Goal: Information Seeking & Learning: Learn about a topic

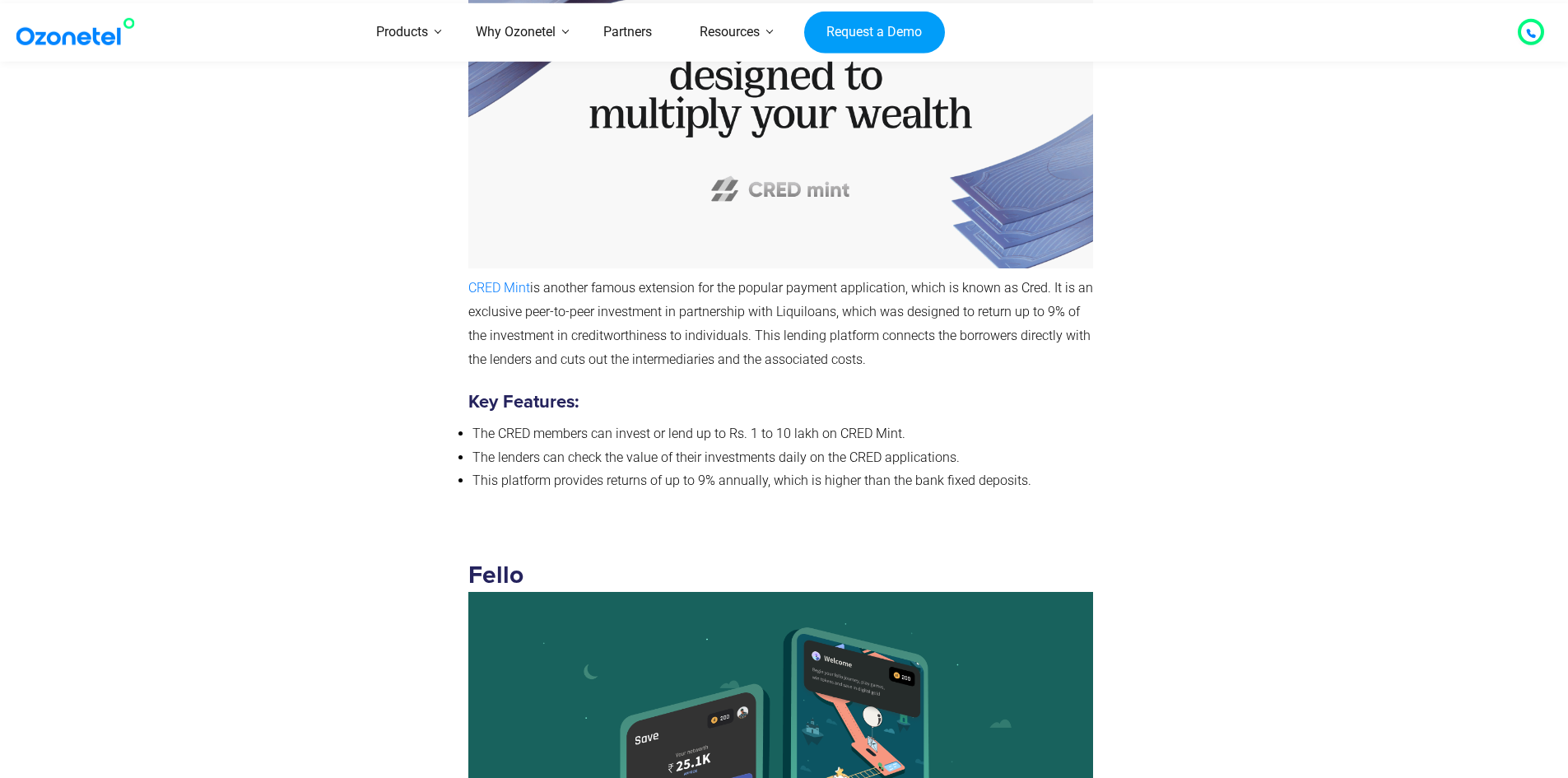
scroll to position [5936, 0]
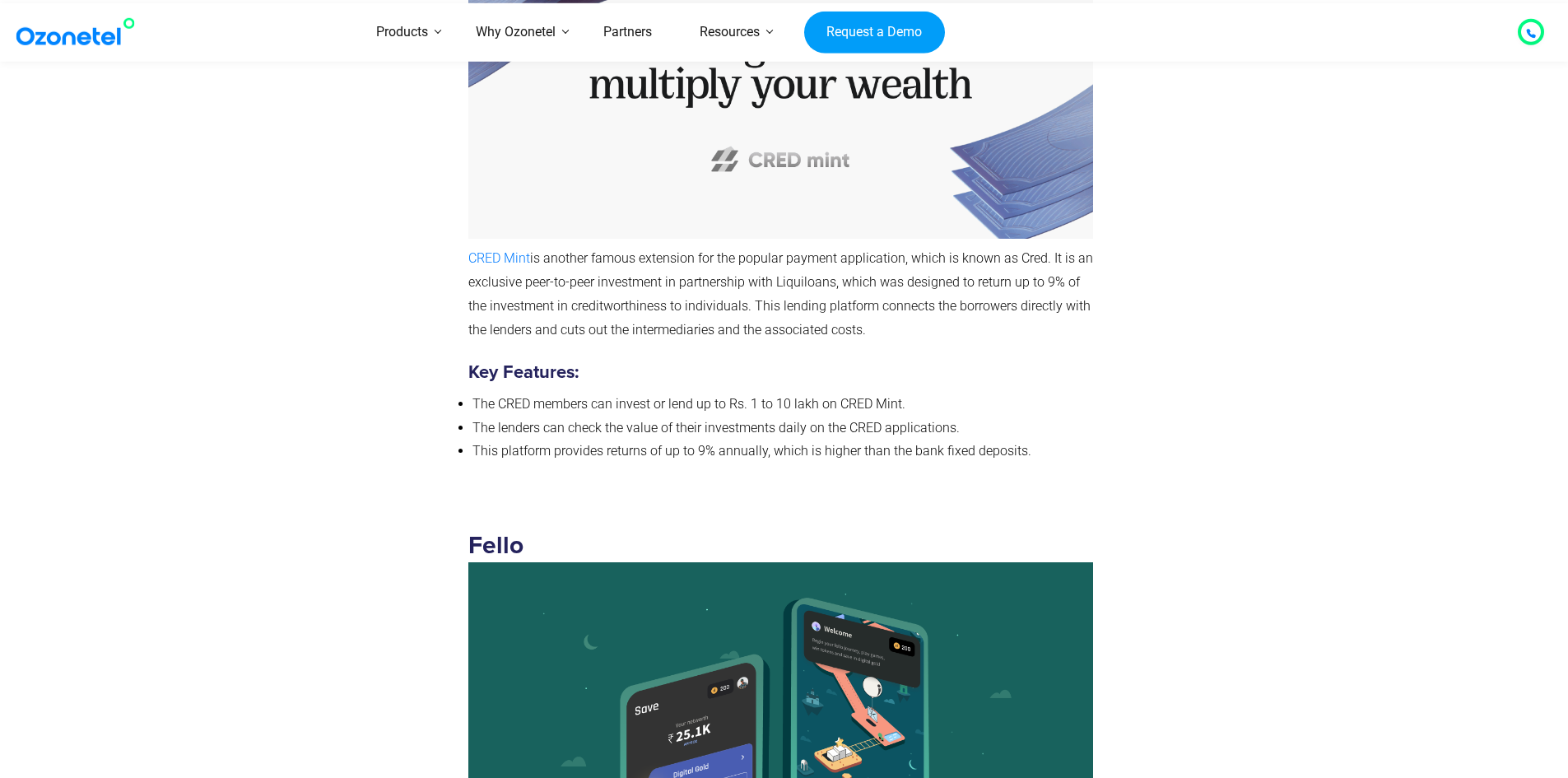
click at [277, 303] on div "CRED Mint CRED Mint is another famous extension for the popular payment applica…" at bounding box center [784, 168] width 1029 height 651
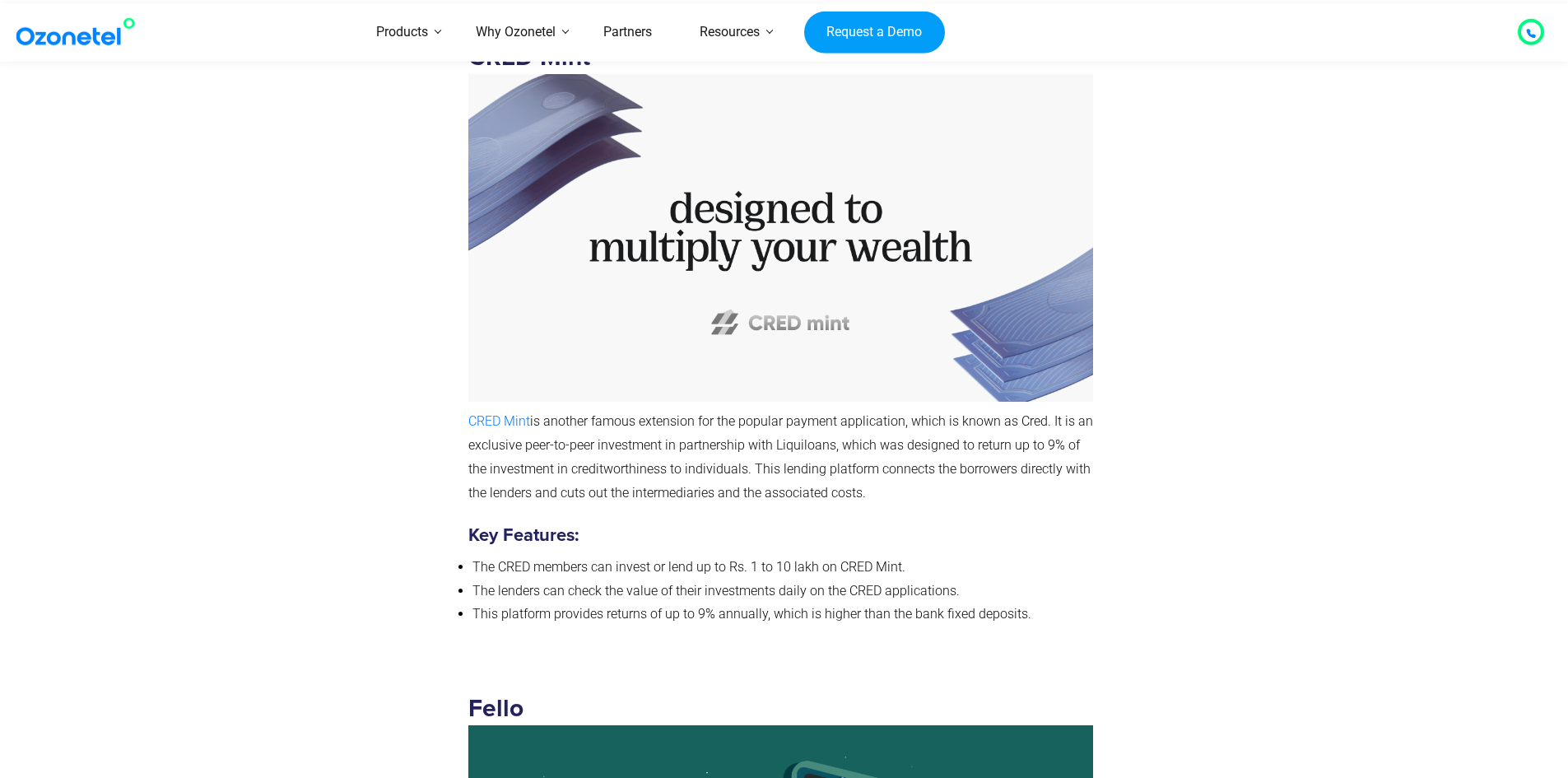
scroll to position [5772, 0]
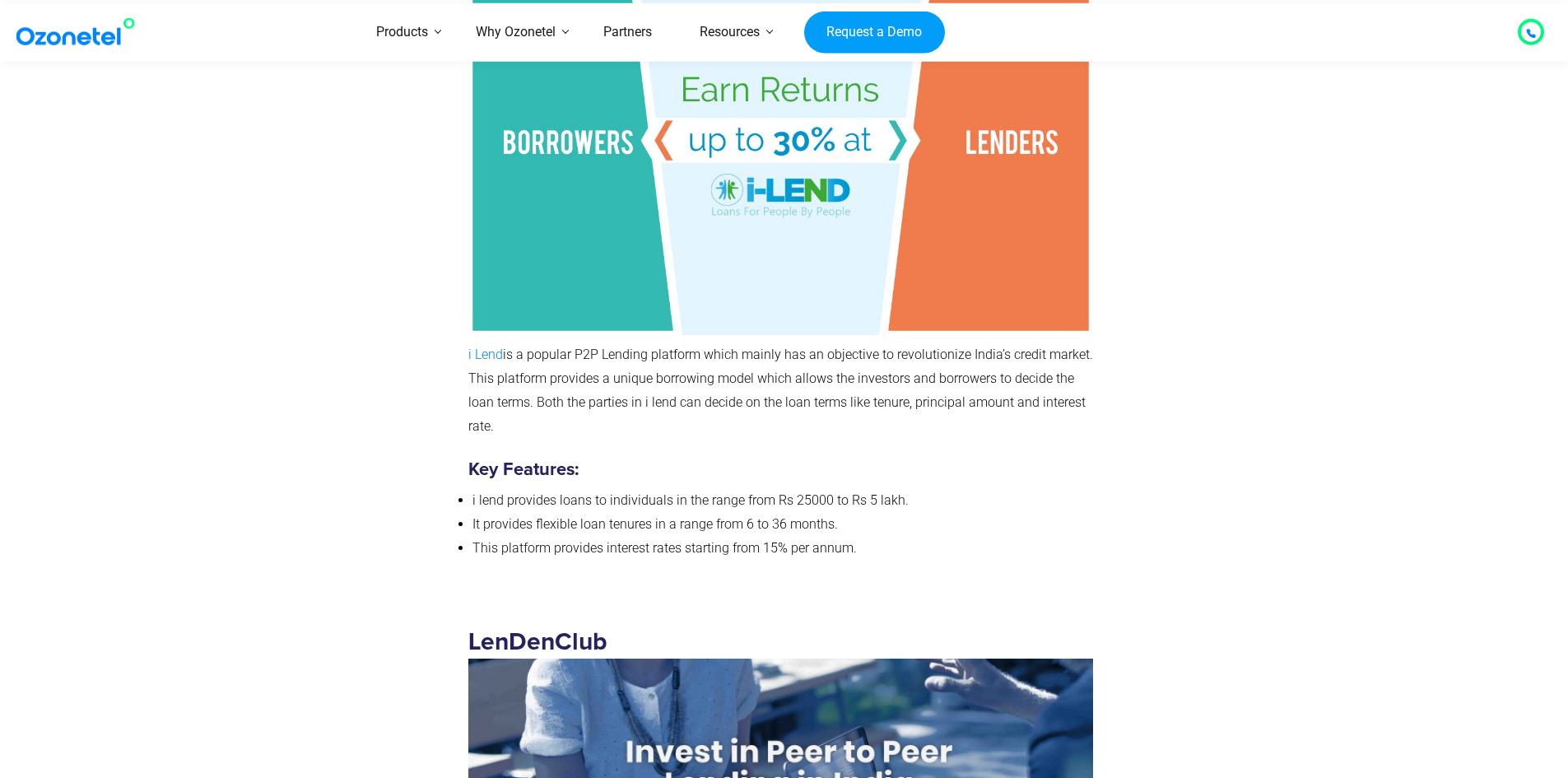
click at [321, 294] on div at bounding box center [369, 243] width 182 height 677
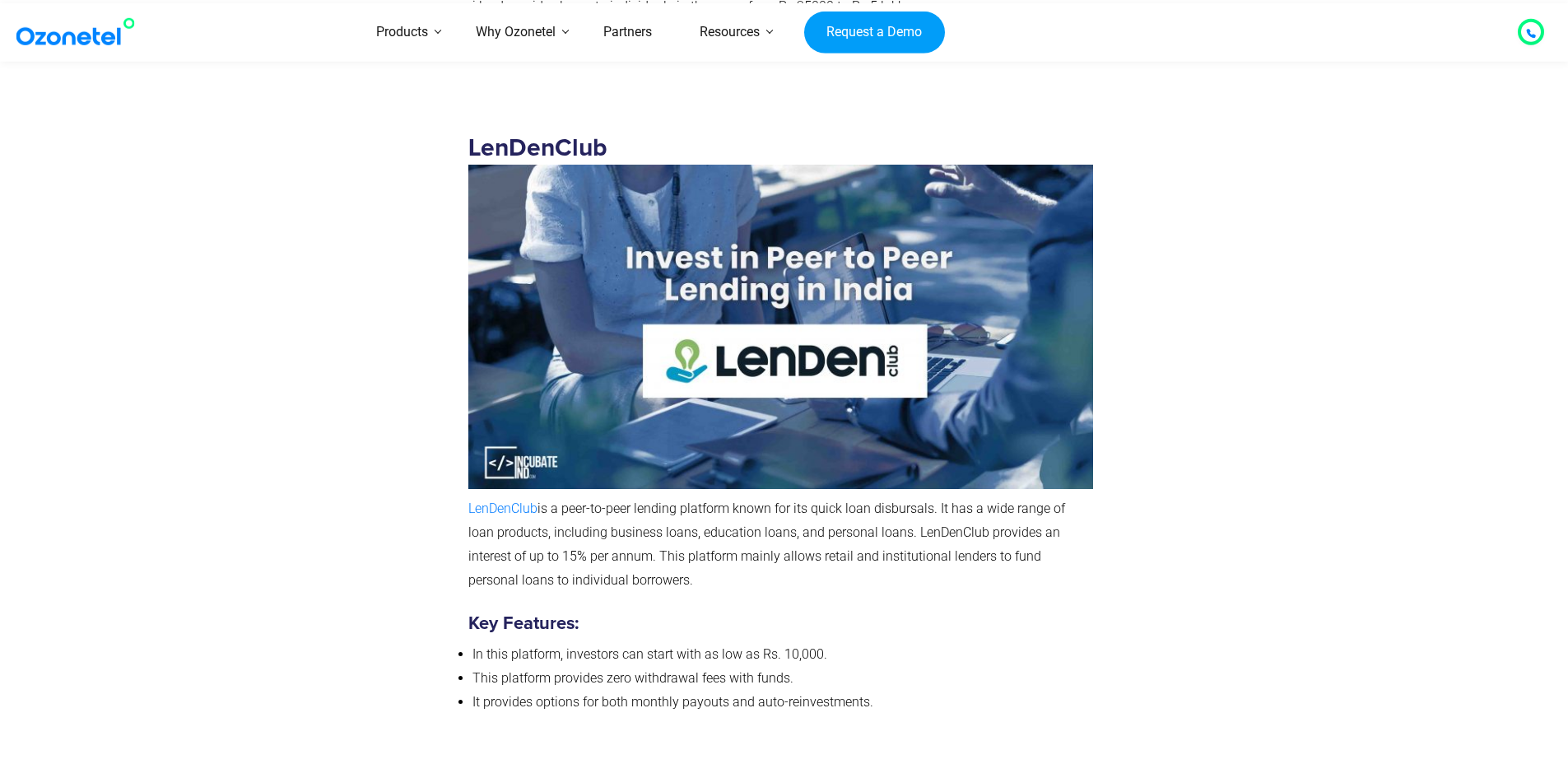
click at [323, 289] on div at bounding box center [369, 419] width 182 height 631
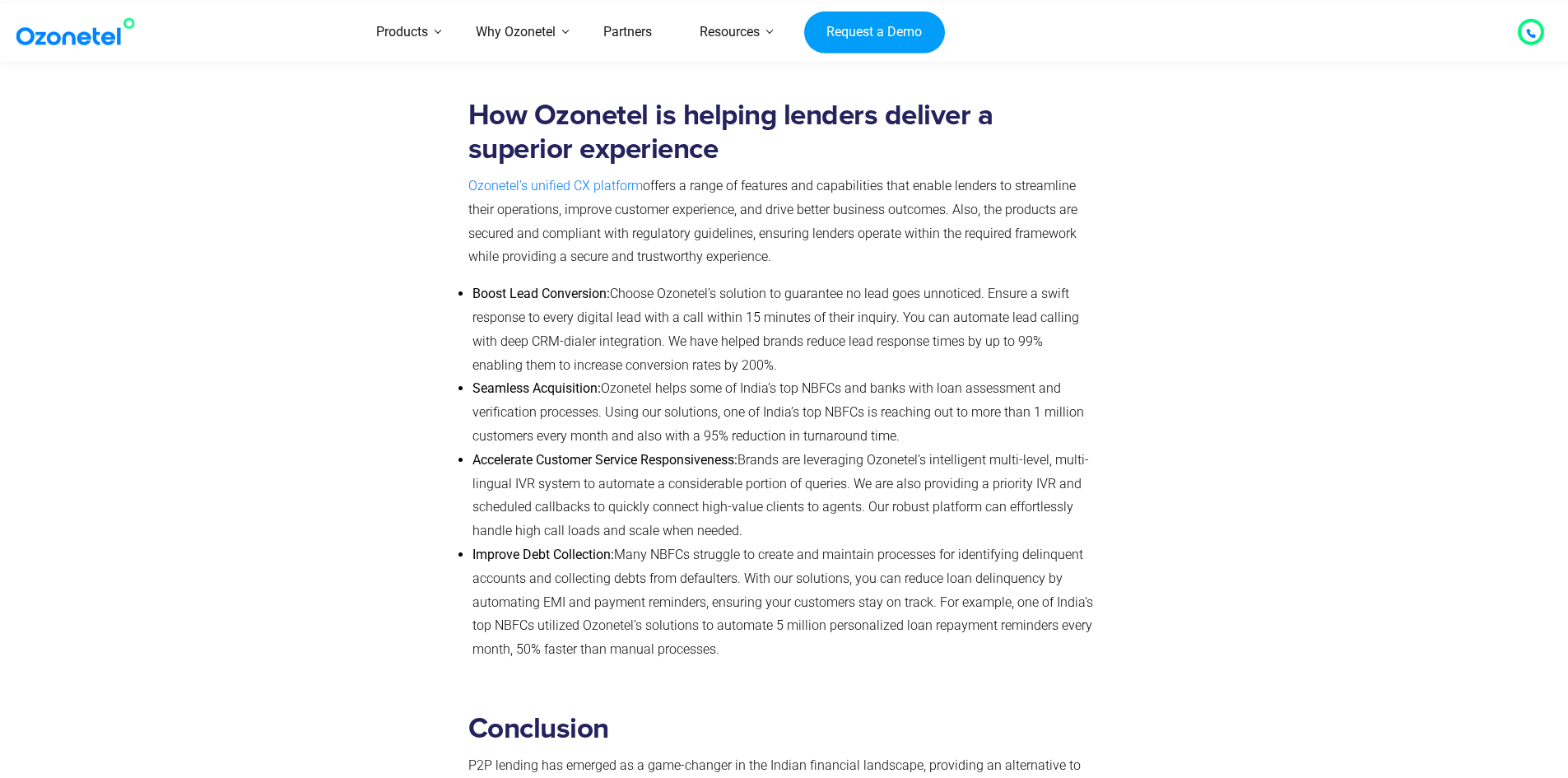
click at [323, 289] on div at bounding box center [369, 384] width 182 height 597
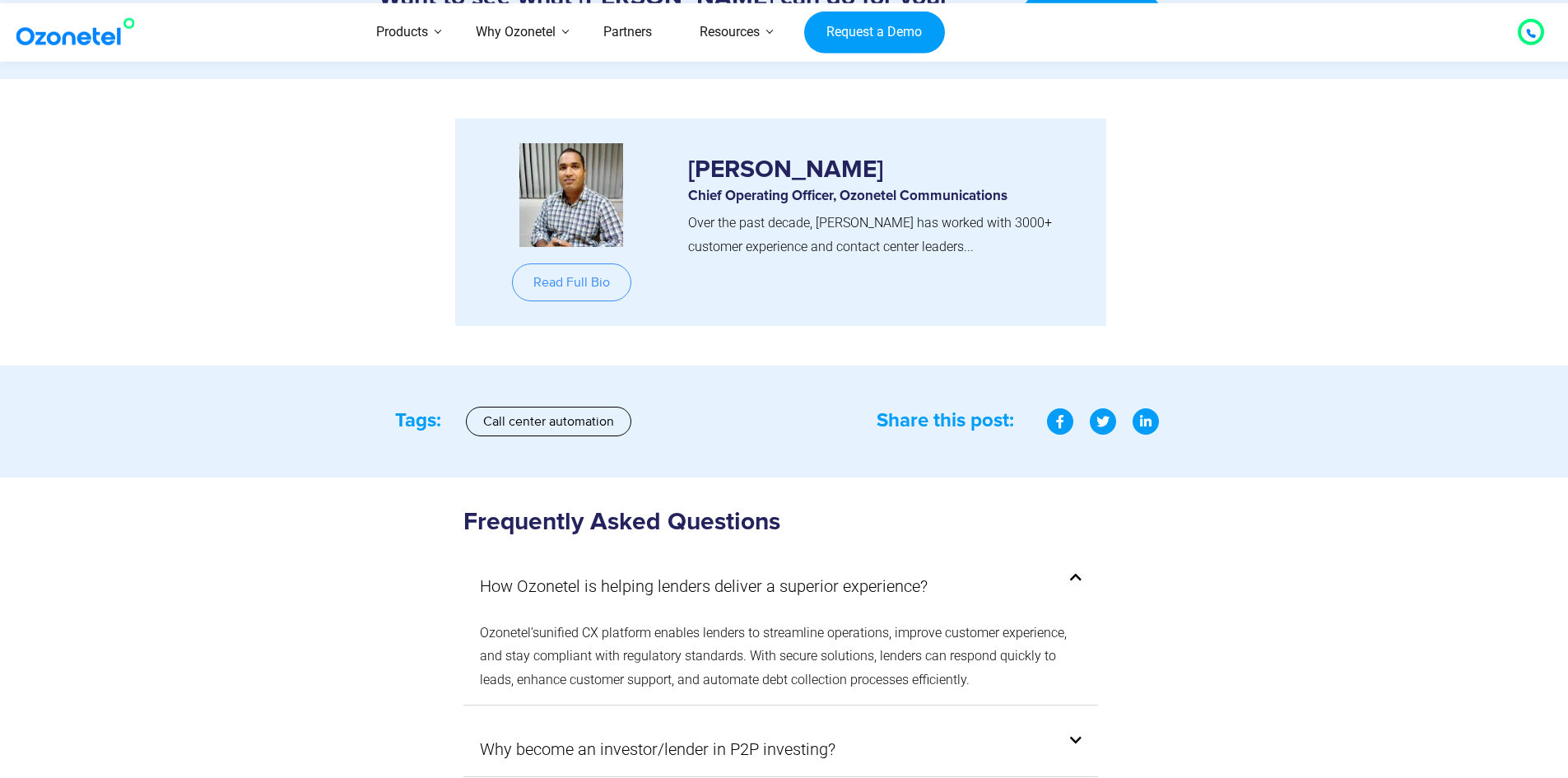
scroll to position [10793, 0]
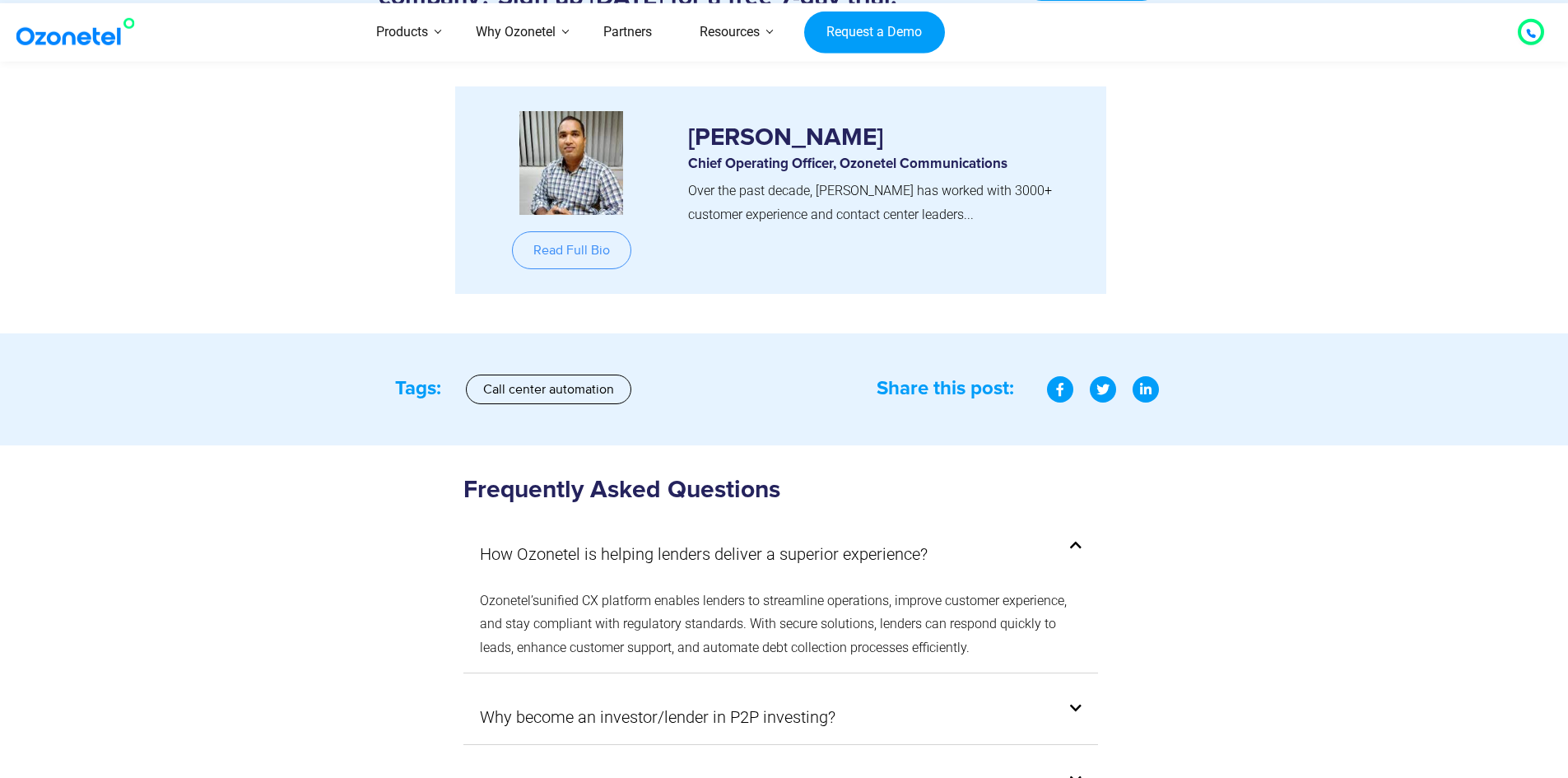
click at [324, 289] on section "Read Full Bio [PERSON_NAME] Chief Operating Officer, Ozonetel Communications Ov…" at bounding box center [784, 191] width 1568 height 287
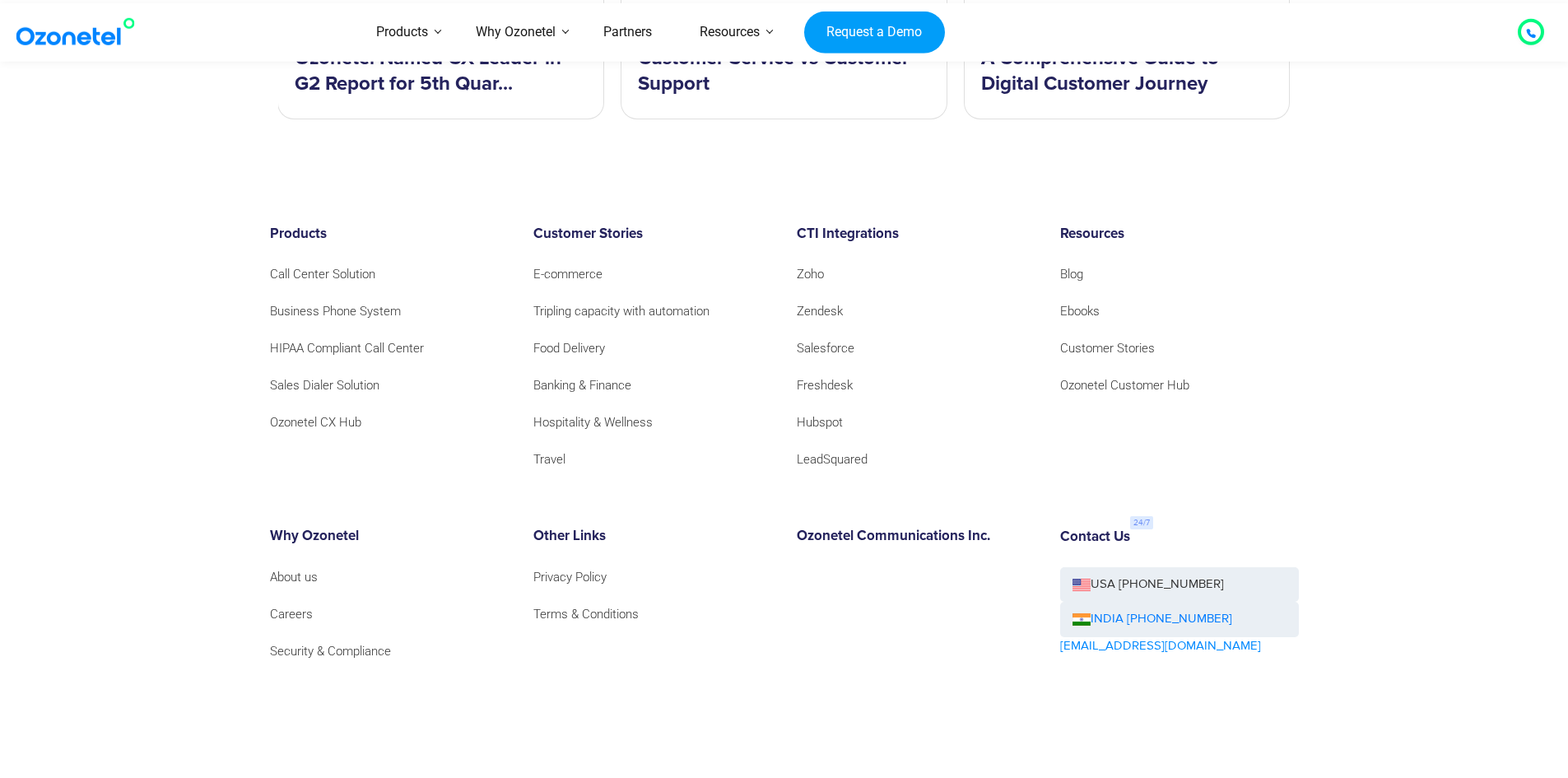
scroll to position [12275, 0]
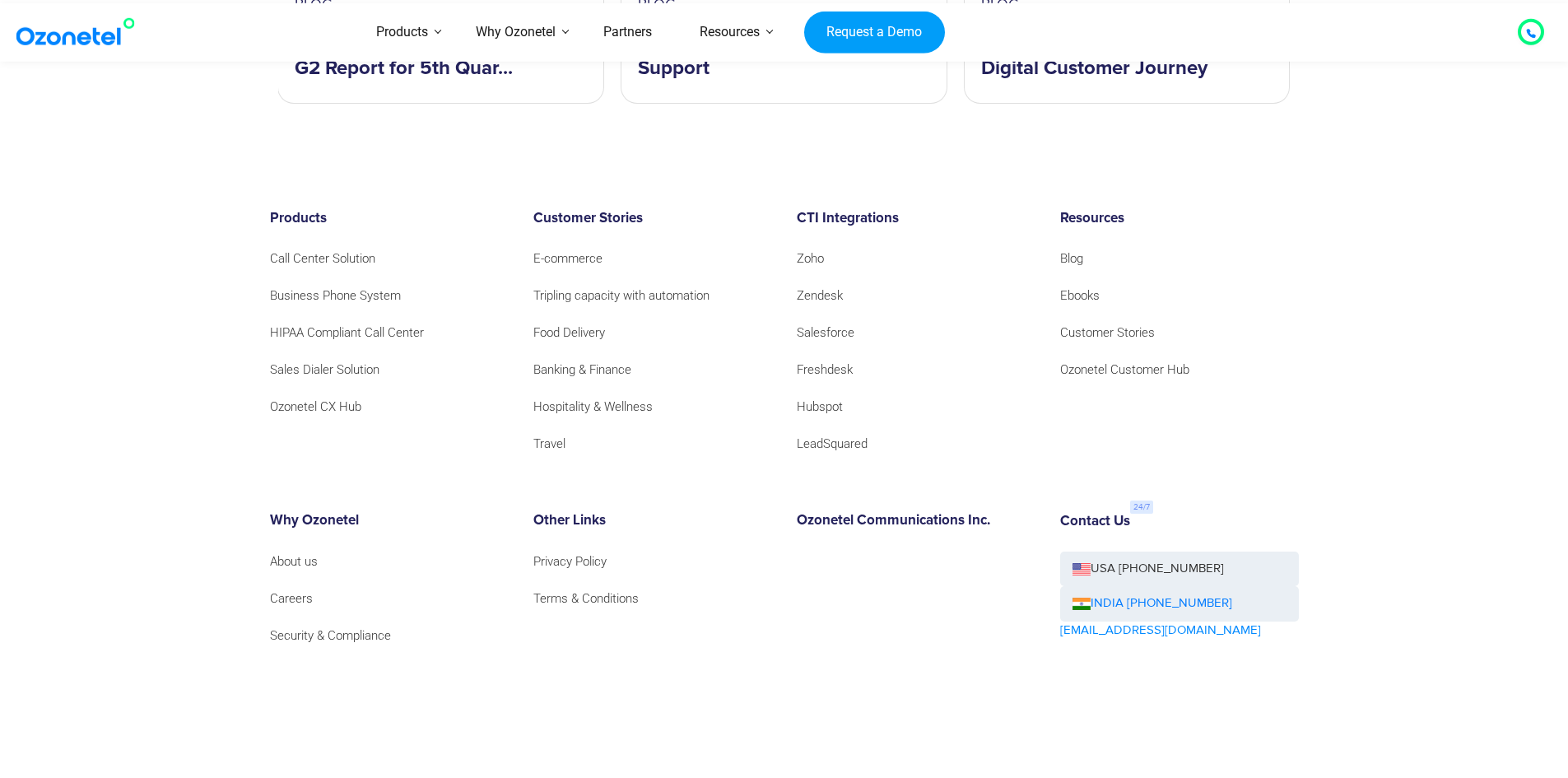
click at [234, 286] on footer "Products Call Center Solution Business Phone System HIPAA Compliant Call Center…" at bounding box center [784, 497] width 1568 height 737
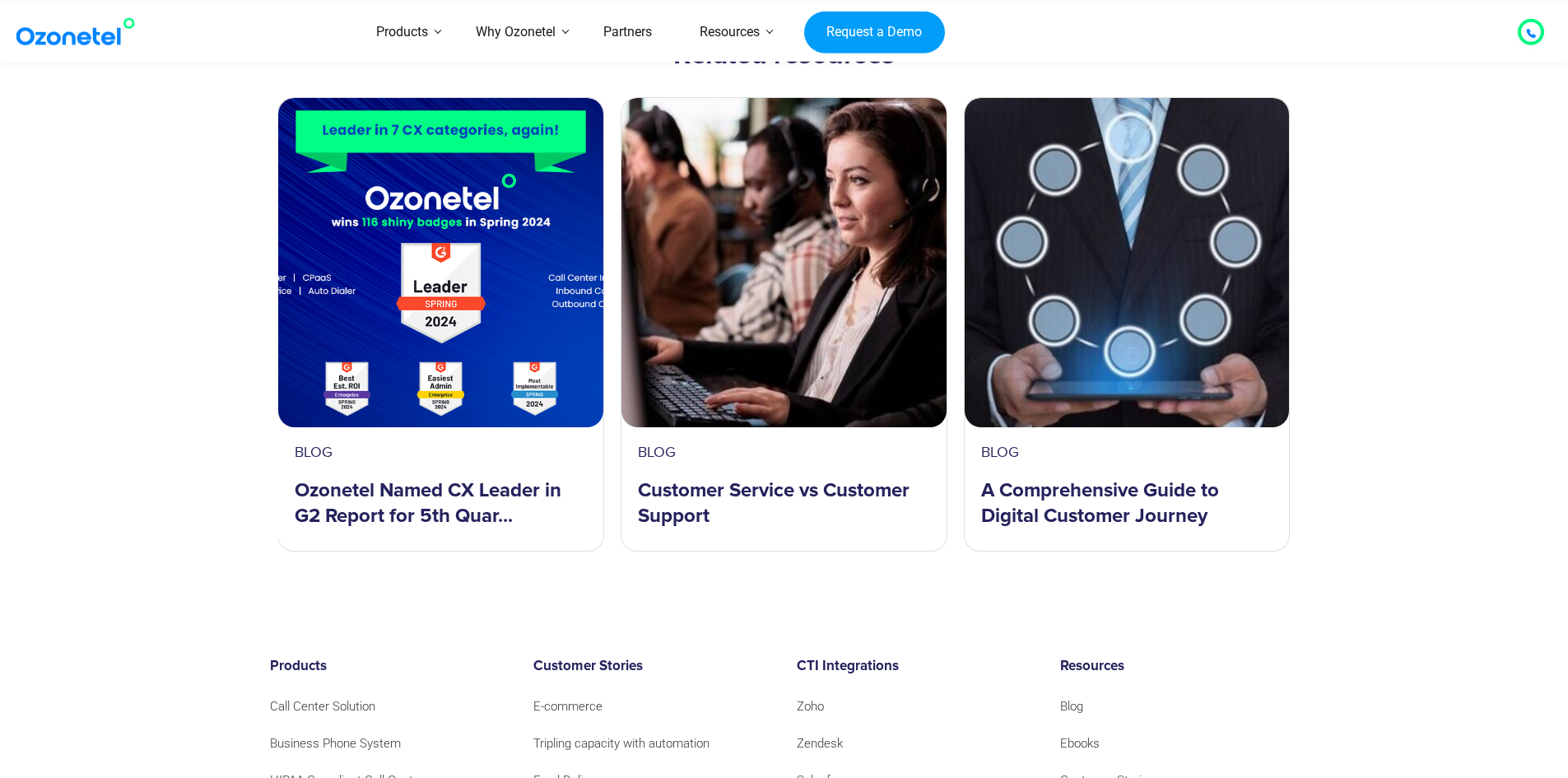
scroll to position [11781, 0]
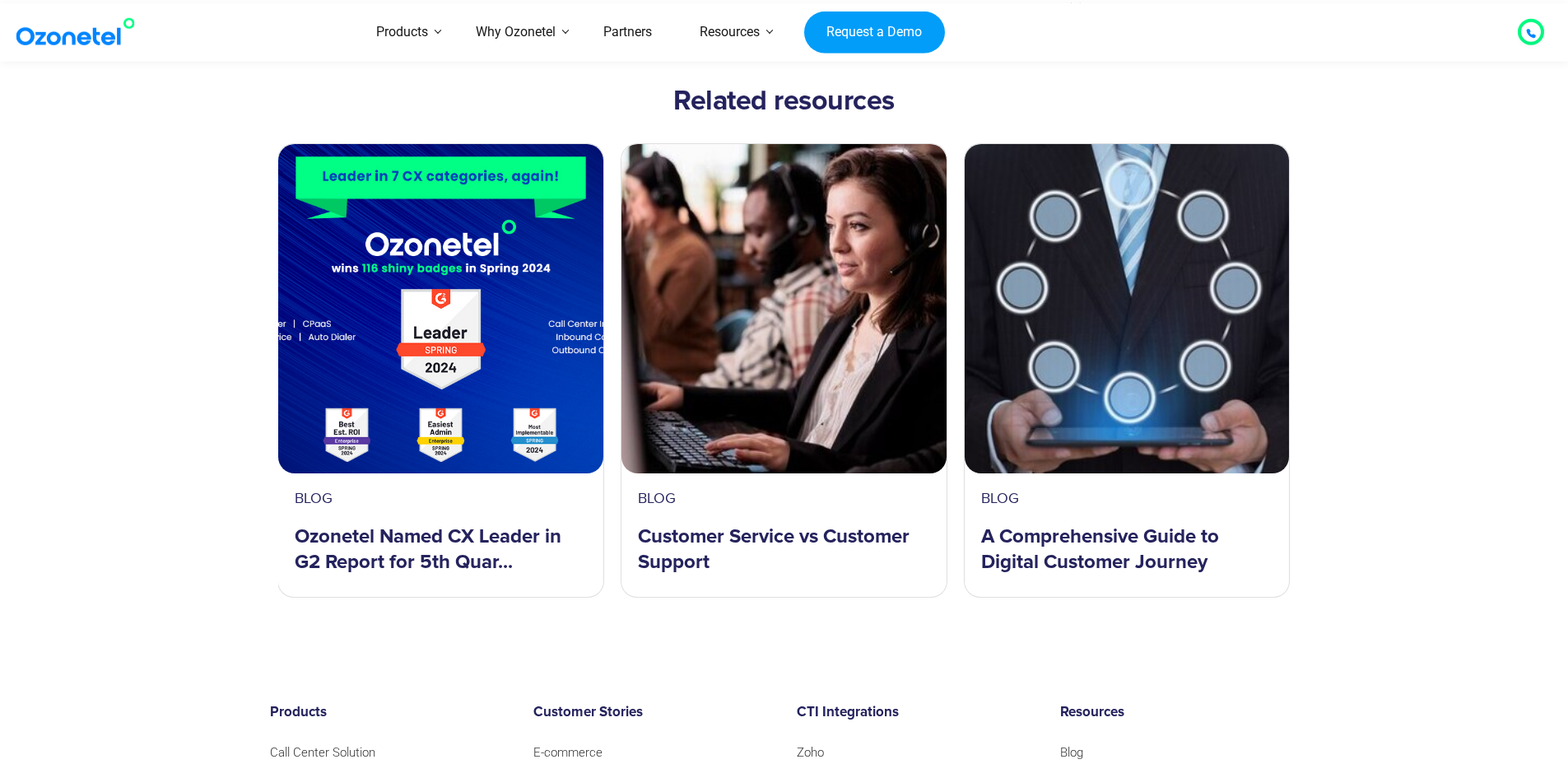
click at [236, 289] on section "Related resources blog What is Customer Service? A Complete Guide for Bus... bl…" at bounding box center [784, 337] width 1568 height 570
click at [239, 289] on section "Related resources blog What is Customer Service? A Complete Guide for Bus... bl…" at bounding box center [784, 337] width 1568 height 570
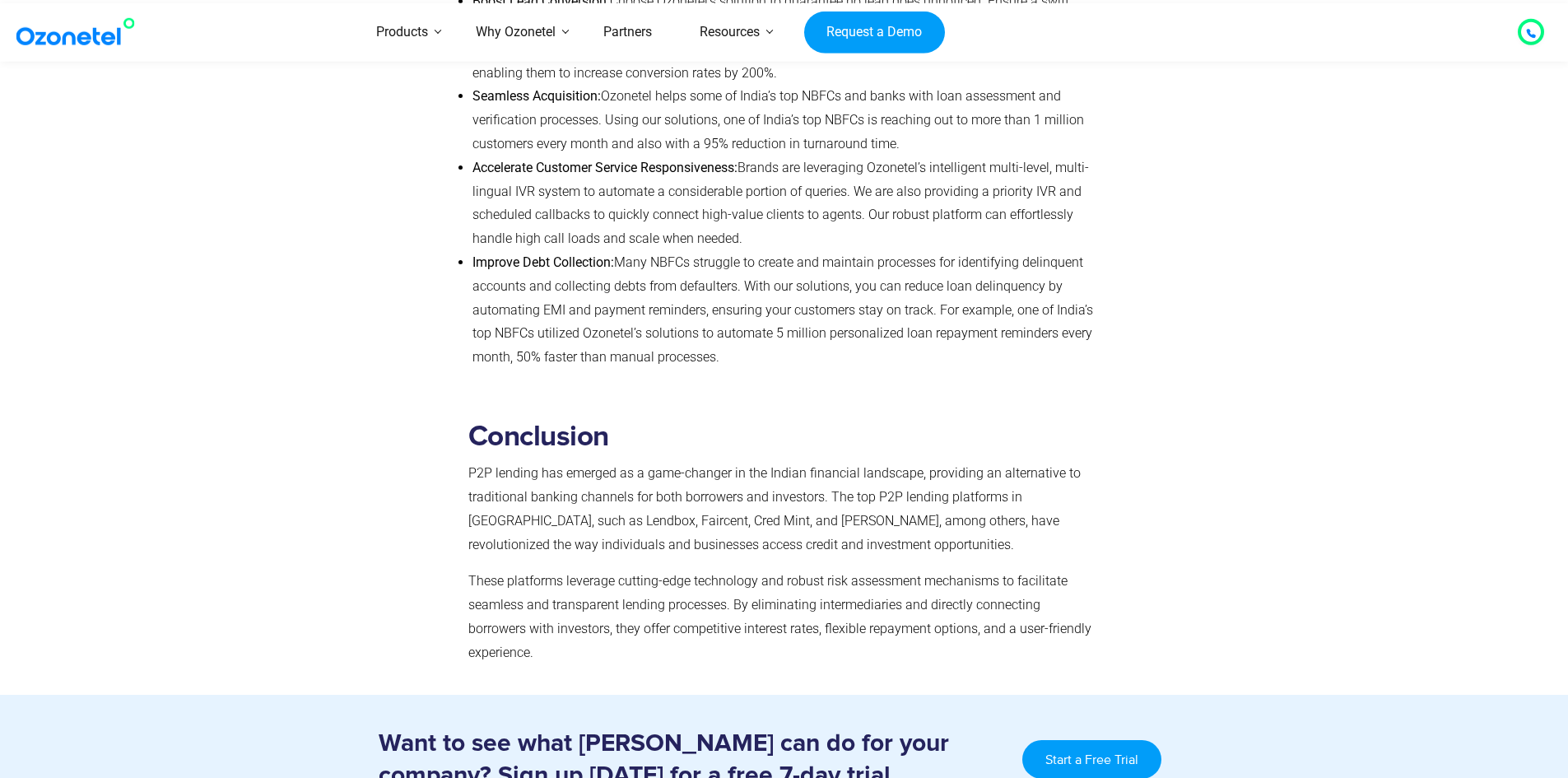
scroll to position [10035, 0]
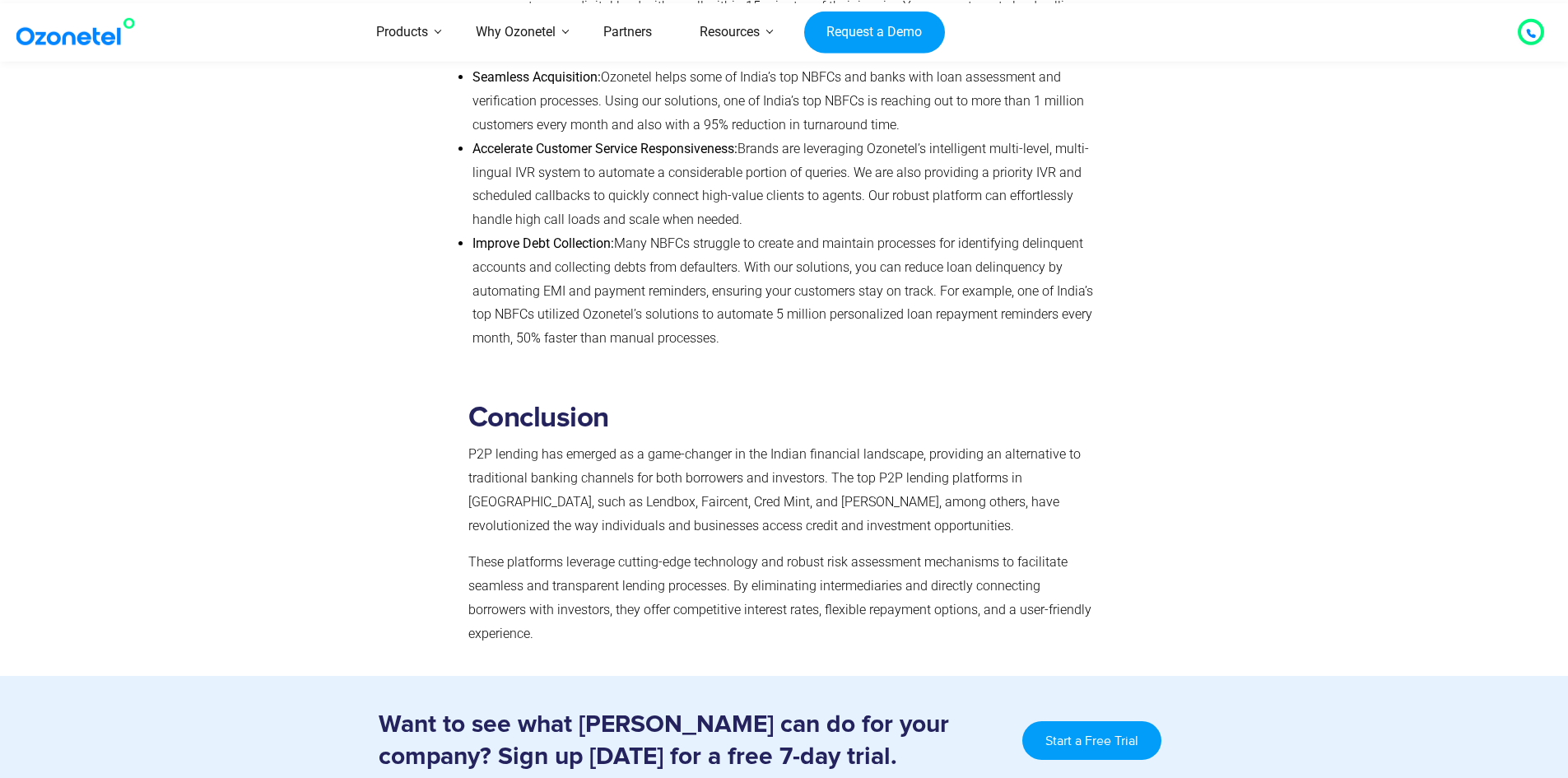
click at [680, 319] on span "Many NBFCs struggle to create and maintain processes for identifying delinquent…" at bounding box center [783, 290] width 621 height 111
click at [708, 344] on div "How Ozonetel is helping lenders deliver a superior experience Ozonetel’s unifie…" at bounding box center [780, 73] width 641 height 597
click at [709, 344] on div "How Ozonetel is helping lenders deliver a superior experience Ozonetel’s unifie…" at bounding box center [780, 73] width 641 height 597
click at [704, 282] on li "Improve Debt Collection: Many NBFCs struggle to create and maintain processes f…" at bounding box center [783, 291] width 621 height 118
click at [549, 327] on li "Improve Debt Collection: Many NBFCs struggle to create and maintain processes f…" at bounding box center [783, 291] width 621 height 118
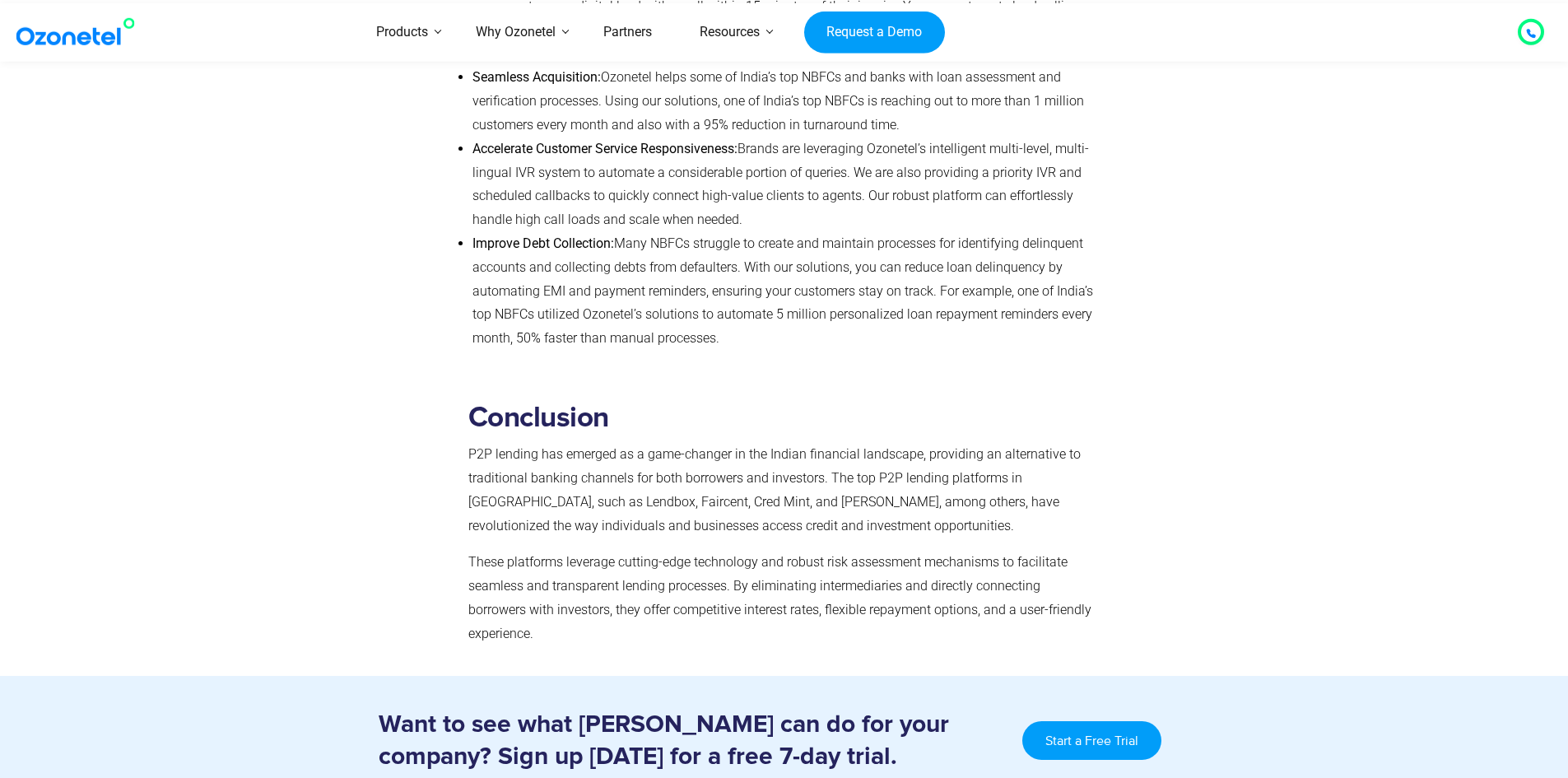
click at [554, 403] on strong "Conclusion" at bounding box center [538, 418] width 141 height 29
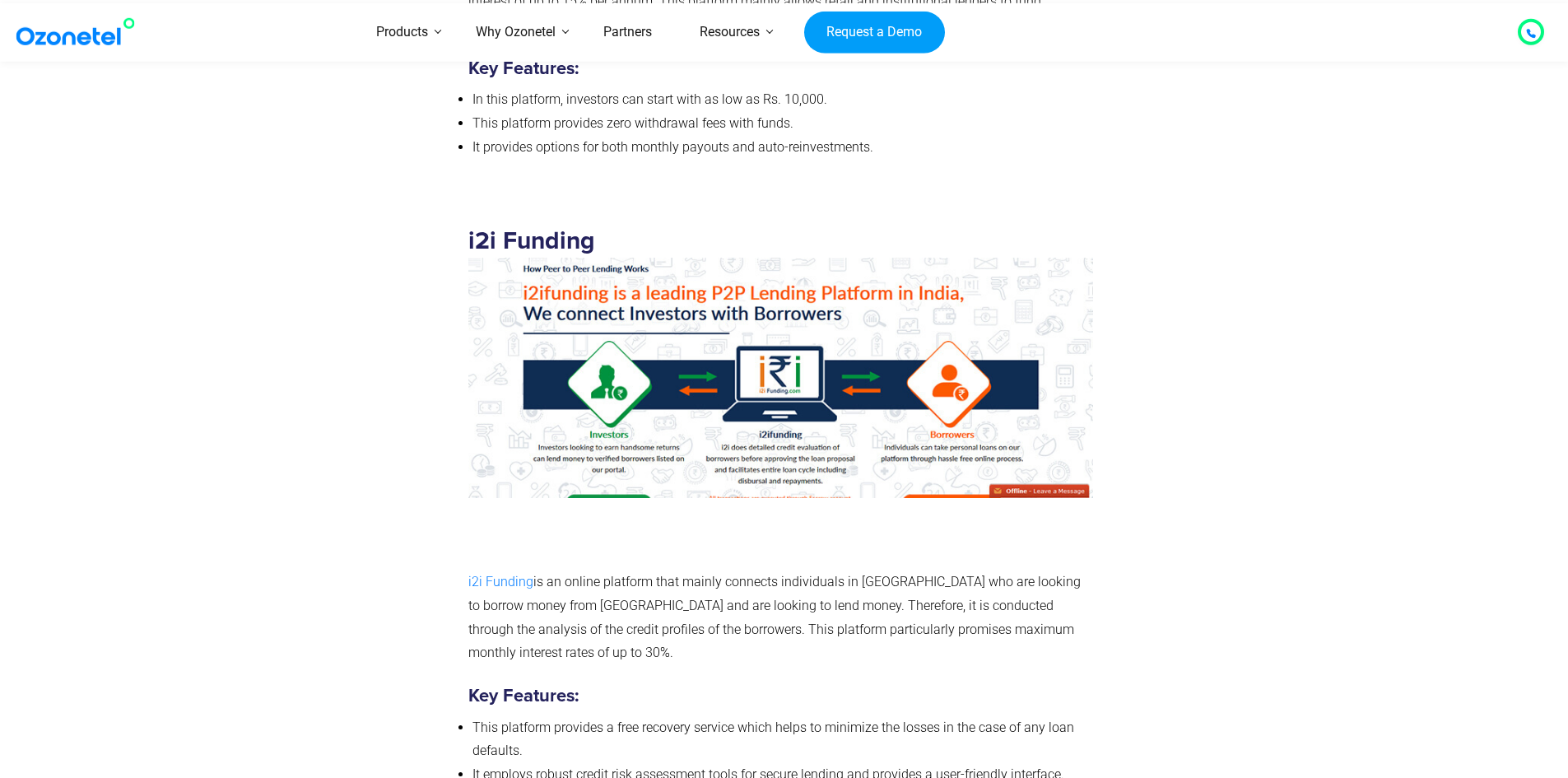
scroll to position [8799, 0]
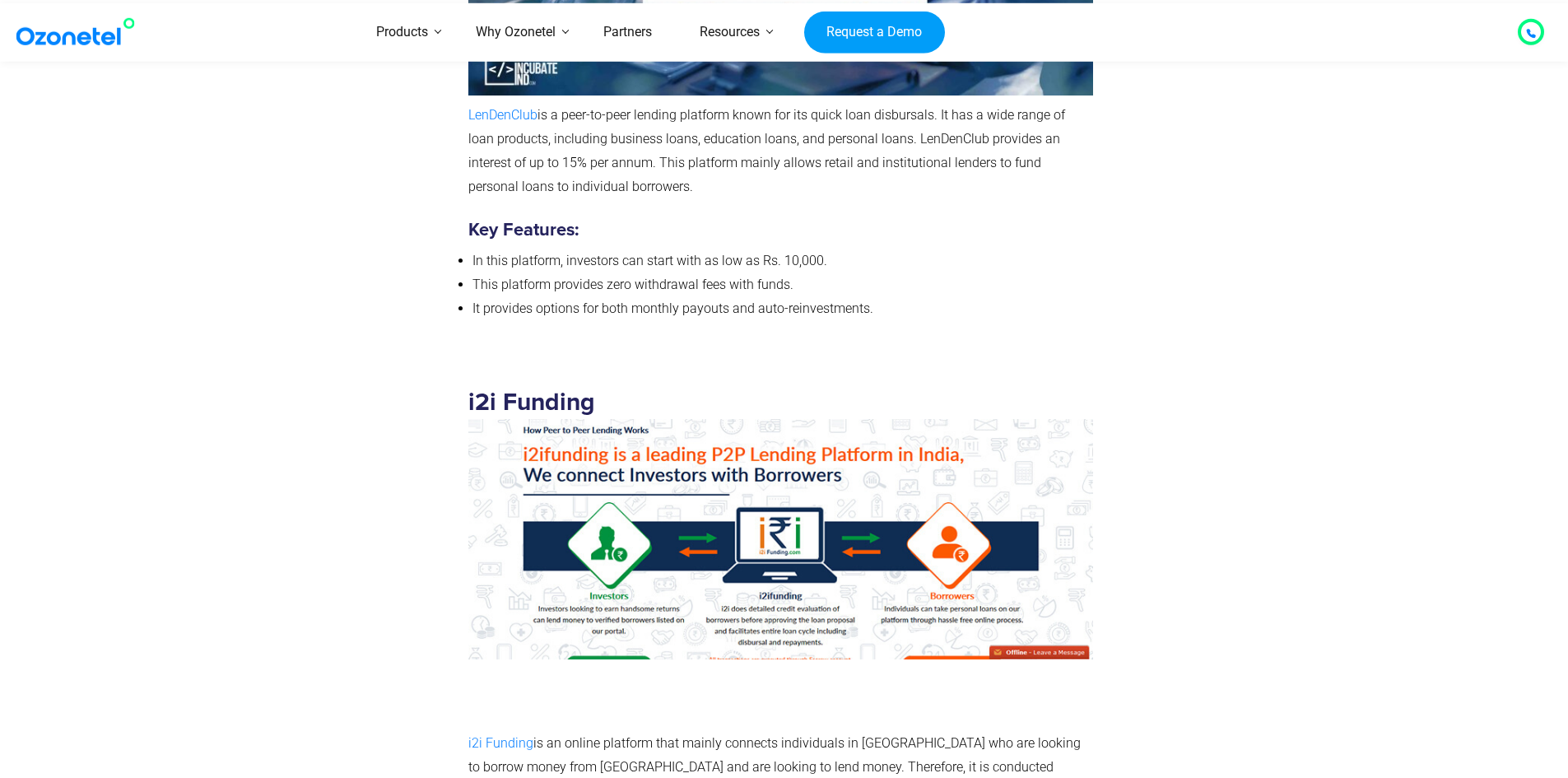
click at [662, 377] on div "i2i Funding i2i Funding is an online platform that mainly connects individuals …" at bounding box center [780, 675] width 624 height 619
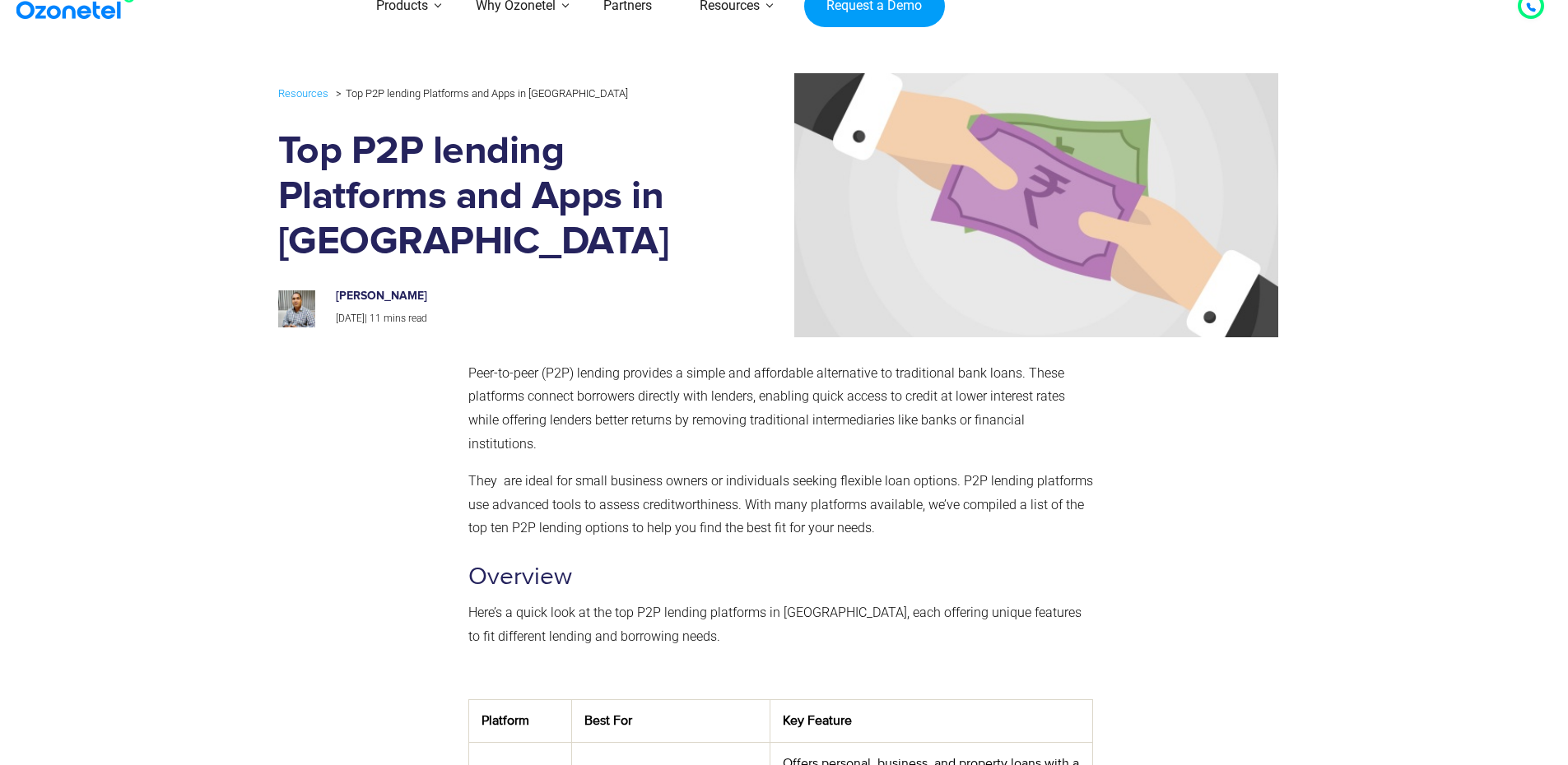
scroll to position [0, 0]
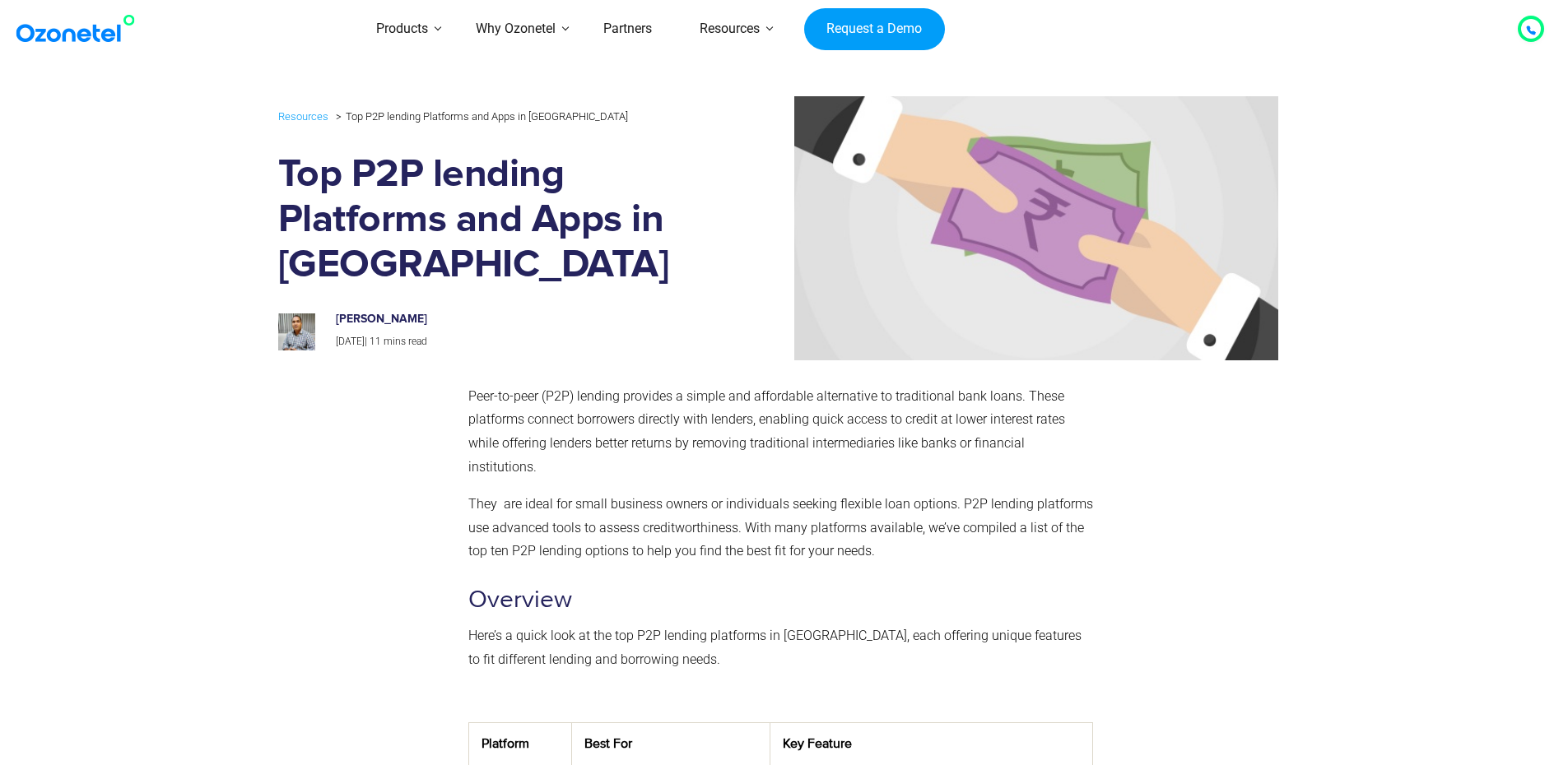
click at [632, 142] on div "Resources Top P2P lending Platforms and Apps in [GEOGRAPHIC_DATA] Top P2P lendi…" at bounding box center [489, 229] width 422 height 245
